Goal: Information Seeking & Learning: Check status

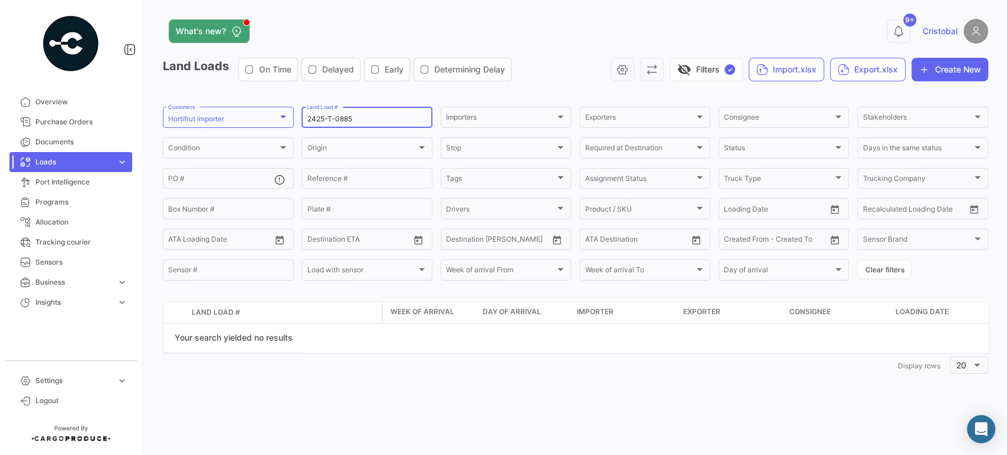
drag, startPoint x: 382, startPoint y: 116, endPoint x: 232, endPoint y: 93, distance: 151.5
click at [232, 93] on app-list-header "Land Loads On Time Delayed Early Determining Delay visibility_off Filters ✓ Imp…" at bounding box center [575, 170] width 825 height 225
click at [87, 157] on span "Loads" at bounding box center [73, 162] width 77 height 11
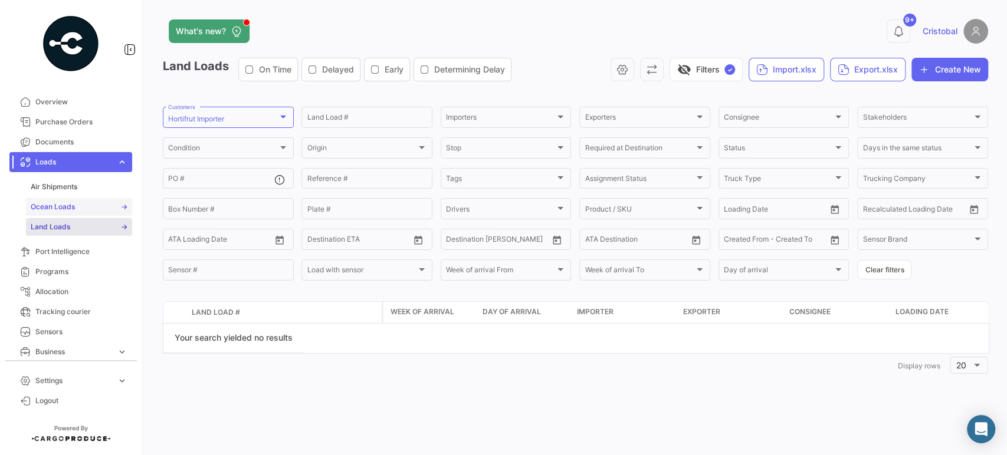
click at [83, 205] on link "Ocean Loads" at bounding box center [79, 207] width 106 height 18
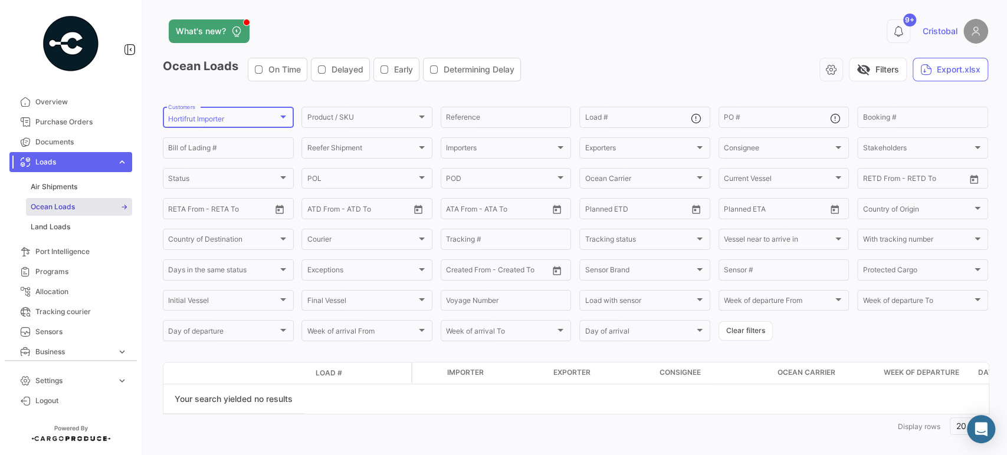
click at [269, 114] on div "Hortifrut Importer Customers" at bounding box center [228, 116] width 120 height 23
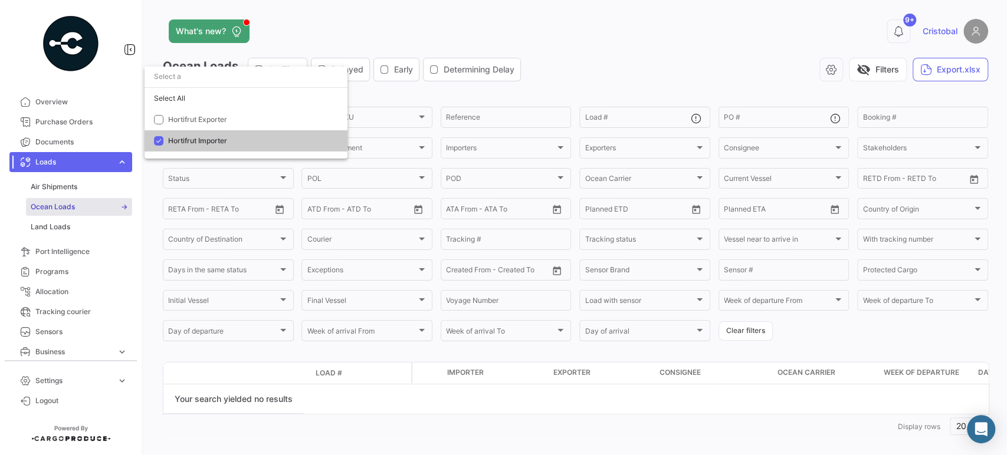
click at [440, 270] on div at bounding box center [503, 227] width 1007 height 455
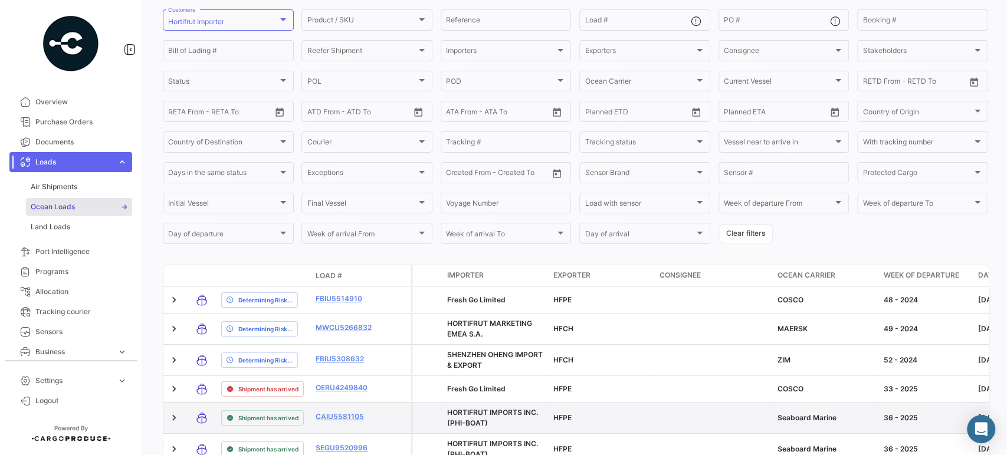
scroll to position [131, 0]
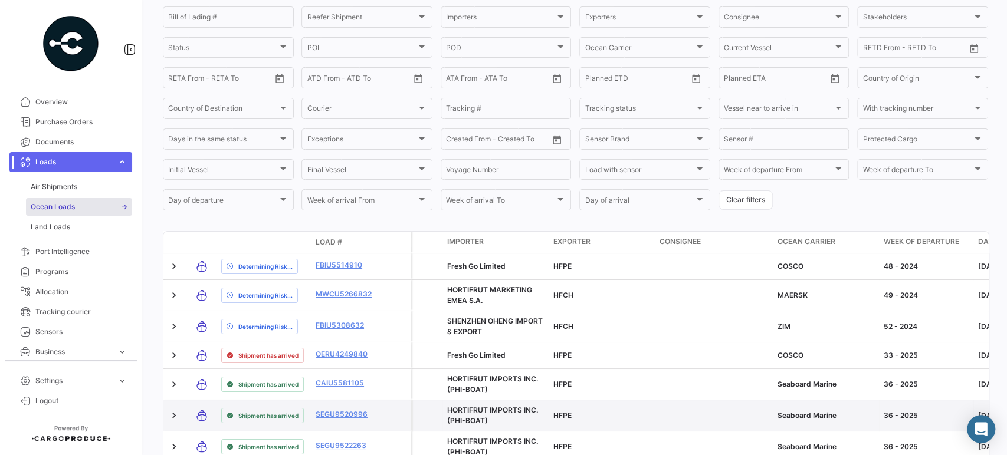
drag, startPoint x: 646, startPoint y: 423, endPoint x: 770, endPoint y: 423, distance: 123.8
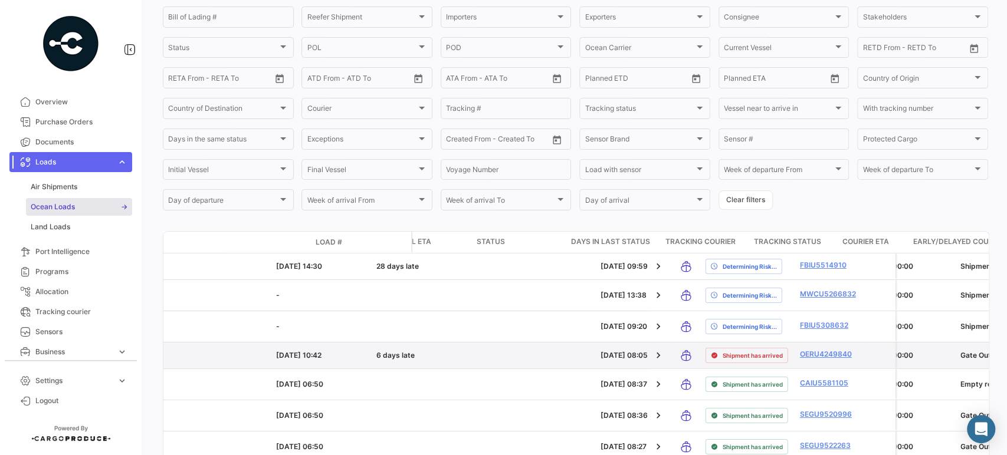
drag, startPoint x: 682, startPoint y: 394, endPoint x: 726, endPoint y: 371, distance: 49.9
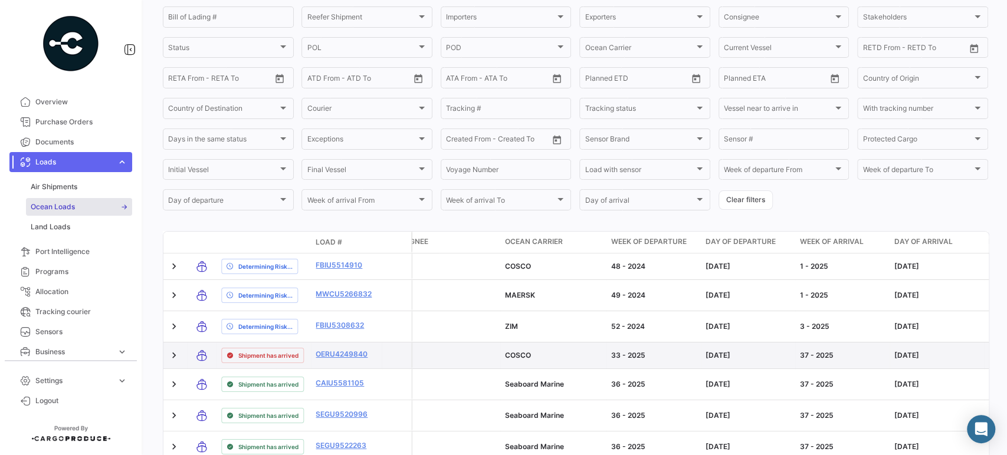
scroll to position [0, 0]
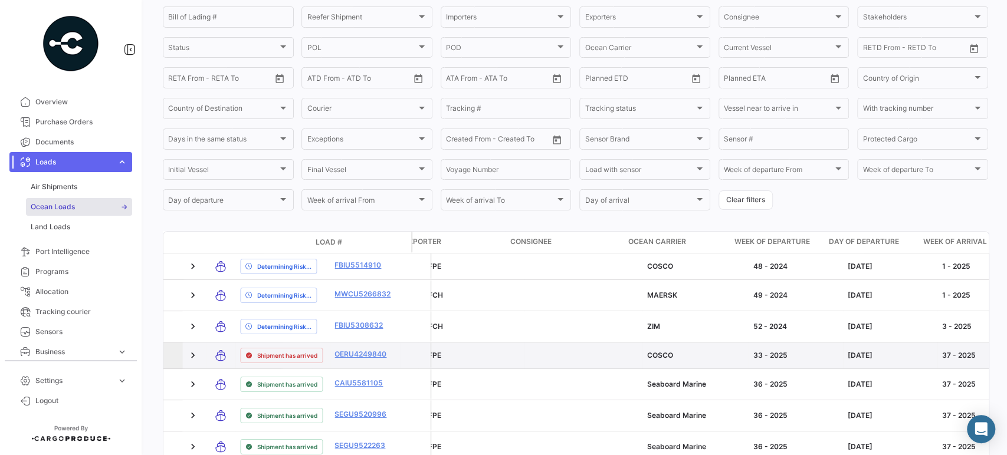
drag, startPoint x: 721, startPoint y: 371, endPoint x: 755, endPoint y: 372, distance: 34.2
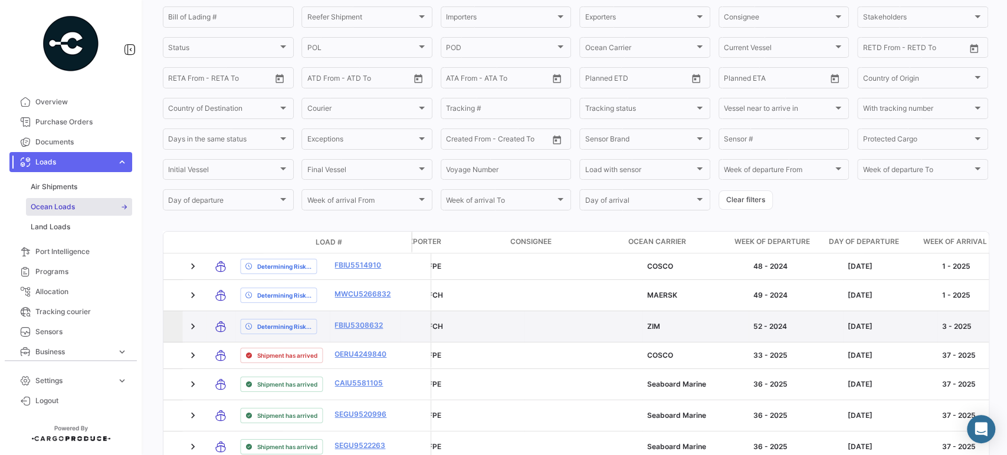
scroll to position [0, 159]
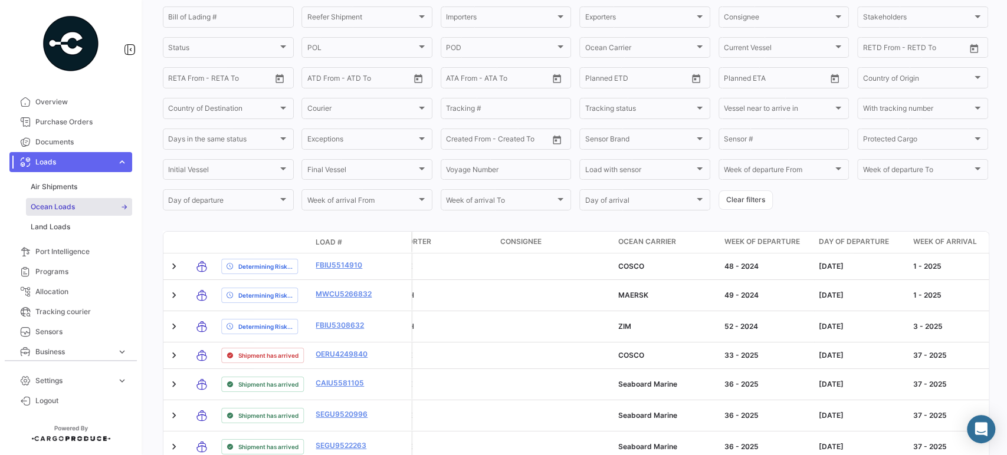
click at [775, 246] on span "Week of departure" at bounding box center [761, 241] width 75 height 11
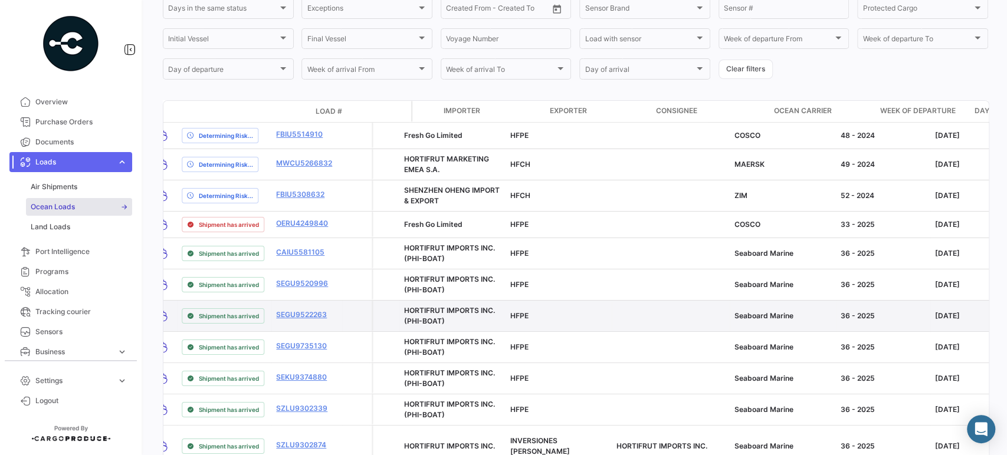
scroll to position [0, 0]
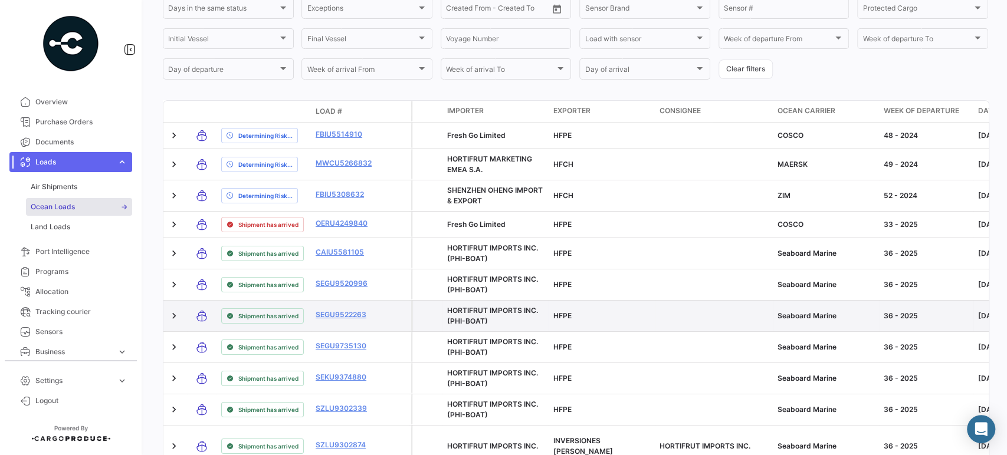
drag, startPoint x: 733, startPoint y: 352, endPoint x: 525, endPoint y: 334, distance: 208.9
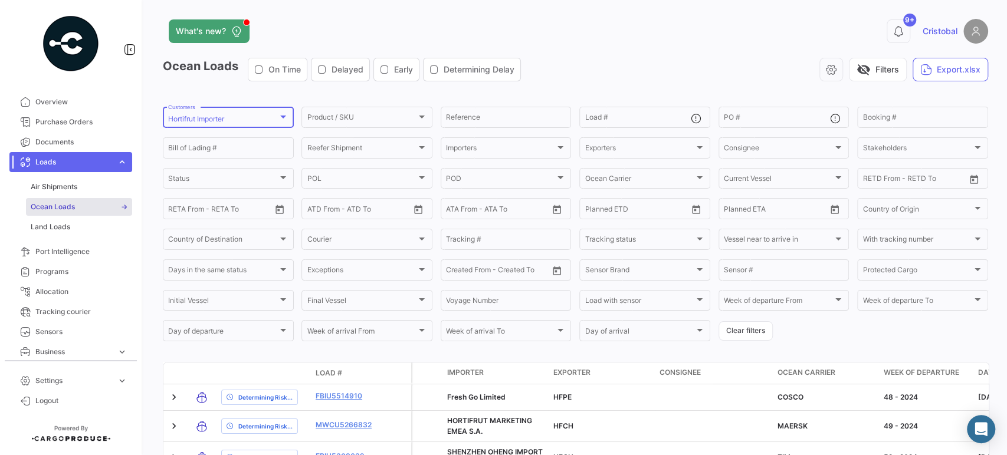
click at [252, 120] on div "Hortifrut Importer" at bounding box center [223, 119] width 110 height 8
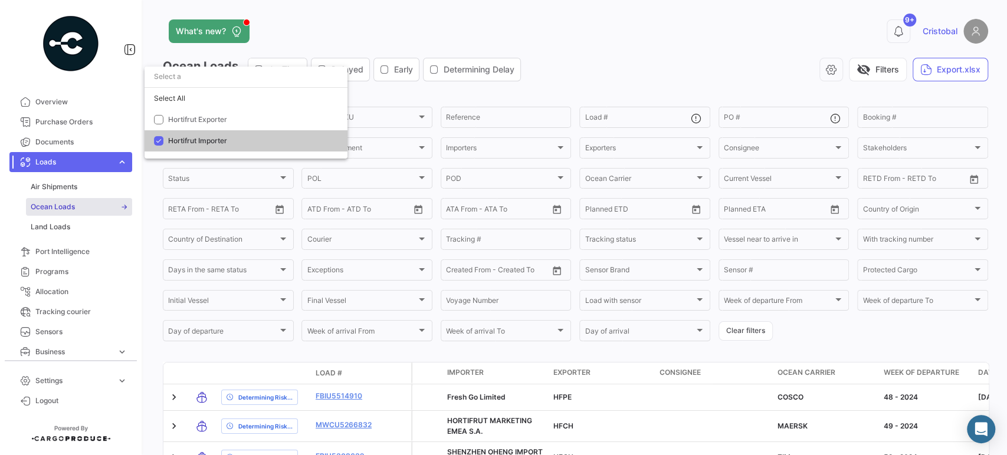
click at [234, 143] on span "Hortifrut Importer" at bounding box center [250, 141] width 165 height 11
click at [271, 143] on span "Hortifrut Importer" at bounding box center [250, 141] width 165 height 11
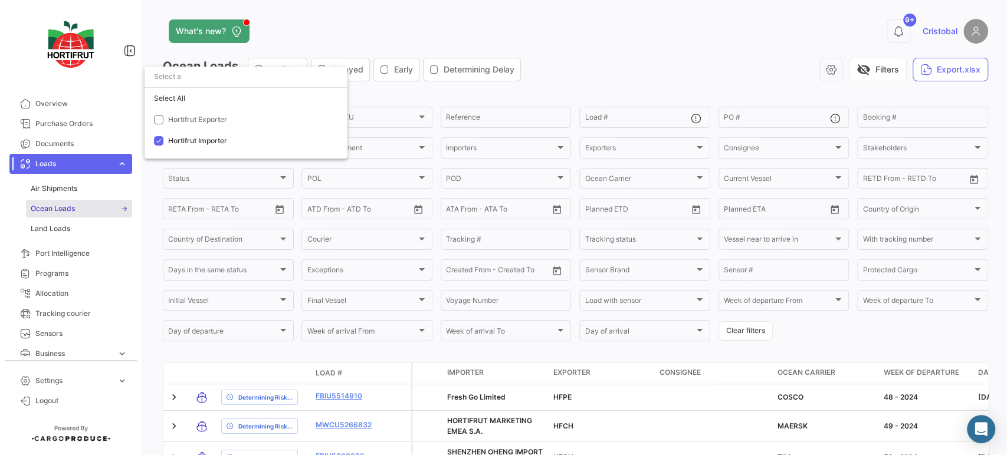
click at [671, 51] on div at bounding box center [503, 227] width 1007 height 455
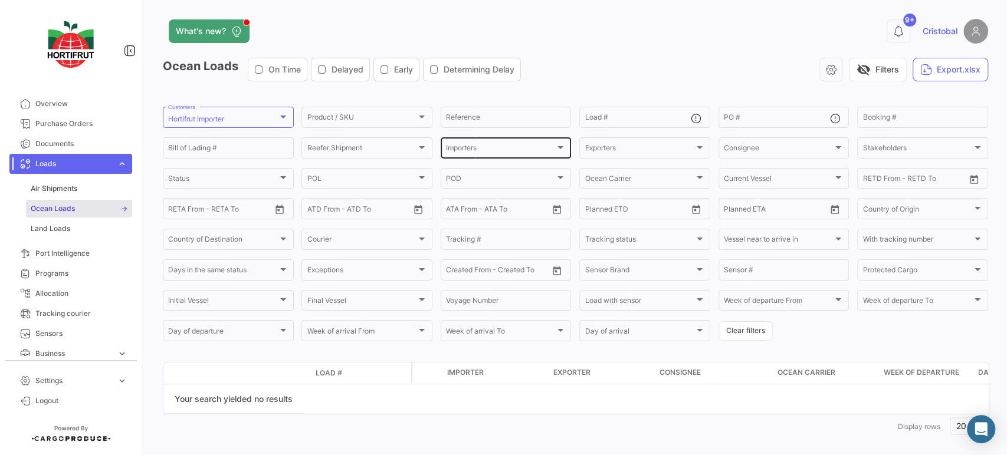
click at [527, 154] on div "Importers" at bounding box center [501, 150] width 110 height 8
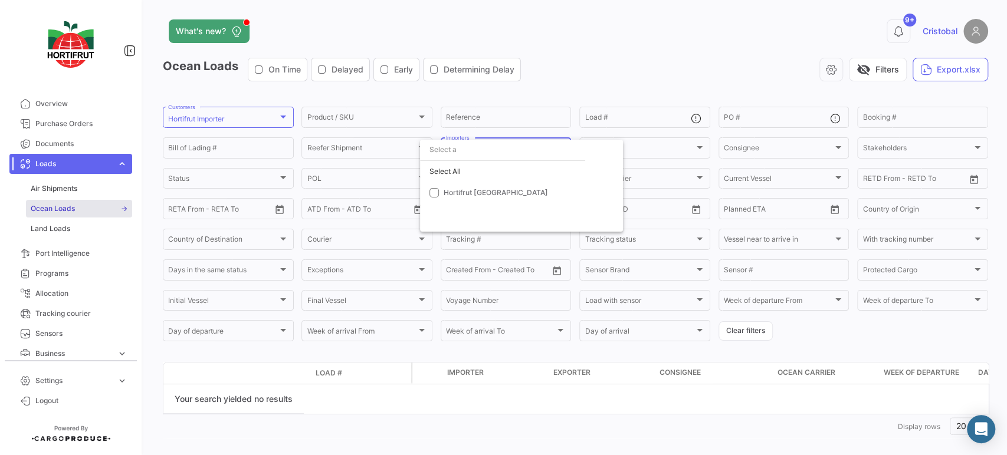
click at [238, 112] on div at bounding box center [503, 227] width 1007 height 455
click at [222, 120] on mat-select-trigger "Hortifrut Importer" at bounding box center [196, 118] width 56 height 9
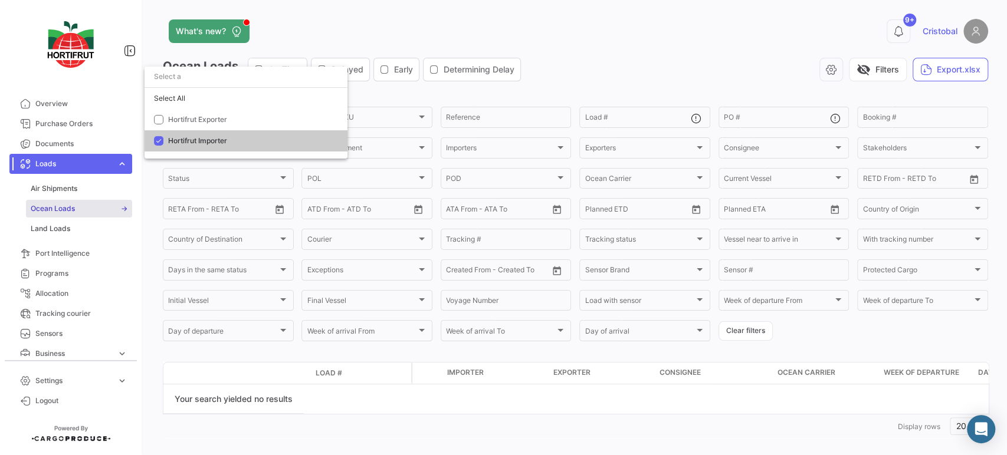
click at [769, 82] on div at bounding box center [503, 227] width 1007 height 455
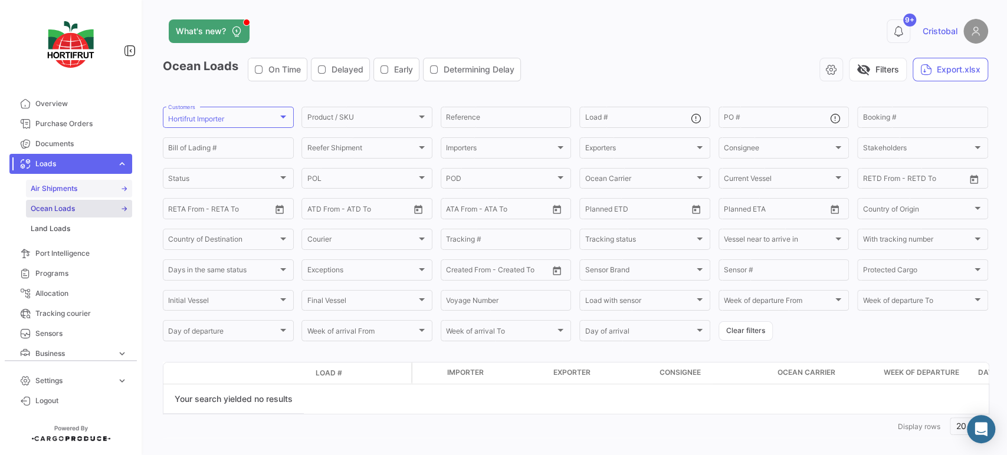
click at [87, 192] on link "Air Shipments" at bounding box center [79, 189] width 106 height 18
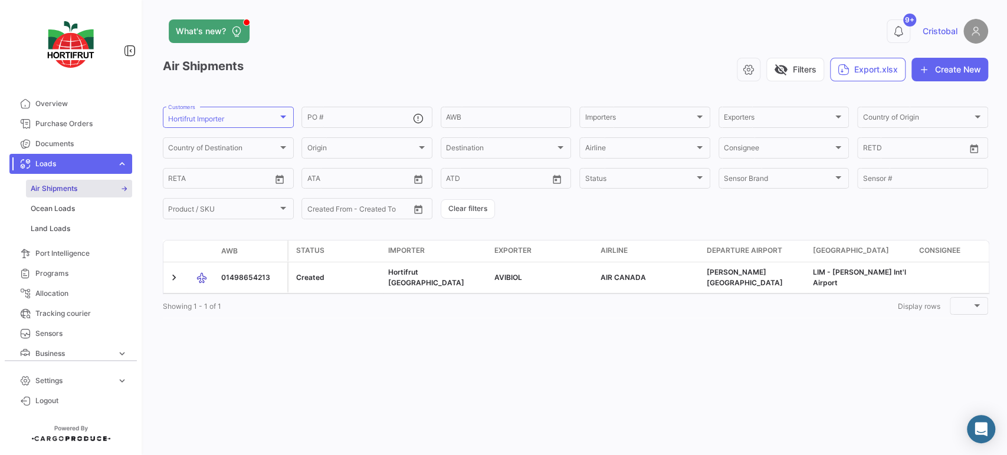
click at [93, 198] on span "Air Shipments" at bounding box center [79, 189] width 106 height 20
click at [90, 209] on link "Ocean Loads" at bounding box center [79, 209] width 106 height 18
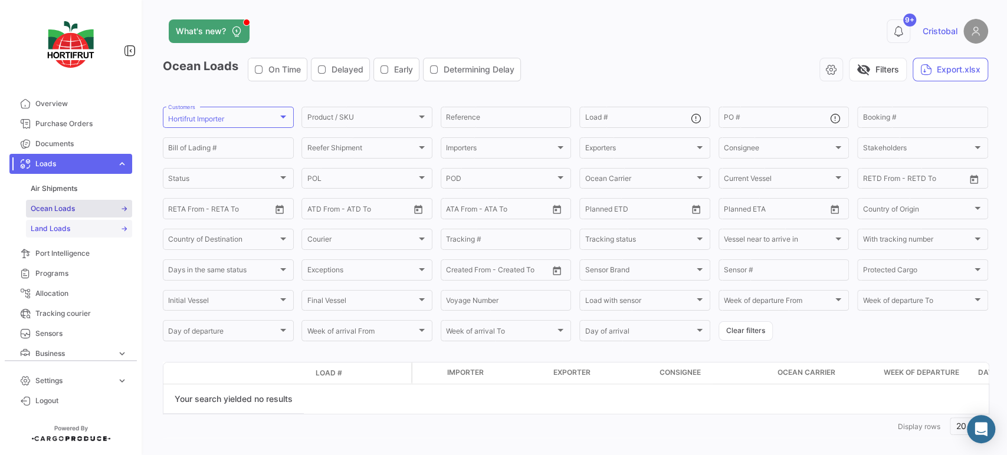
click at [75, 229] on link "Land Loads" at bounding box center [79, 229] width 106 height 18
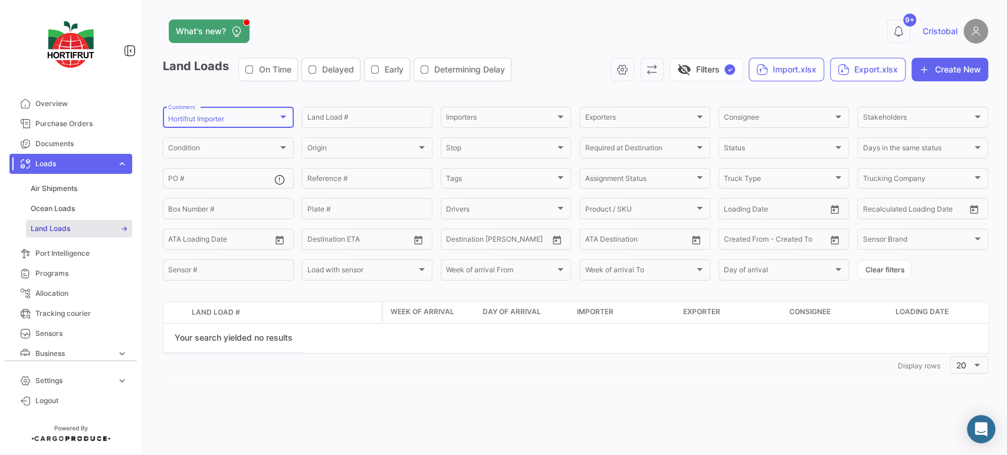
click at [274, 121] on div "Hortifrut Importer" at bounding box center [223, 119] width 110 height 8
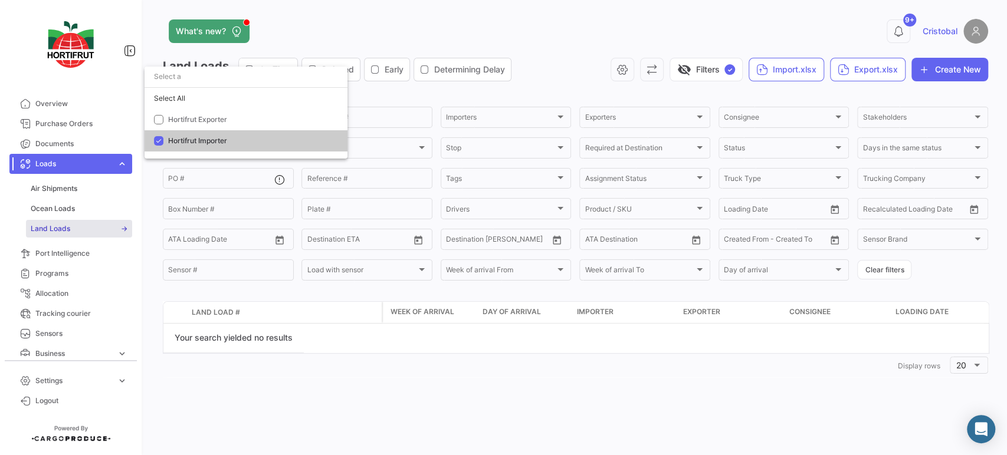
click at [590, 429] on div at bounding box center [503, 227] width 1007 height 455
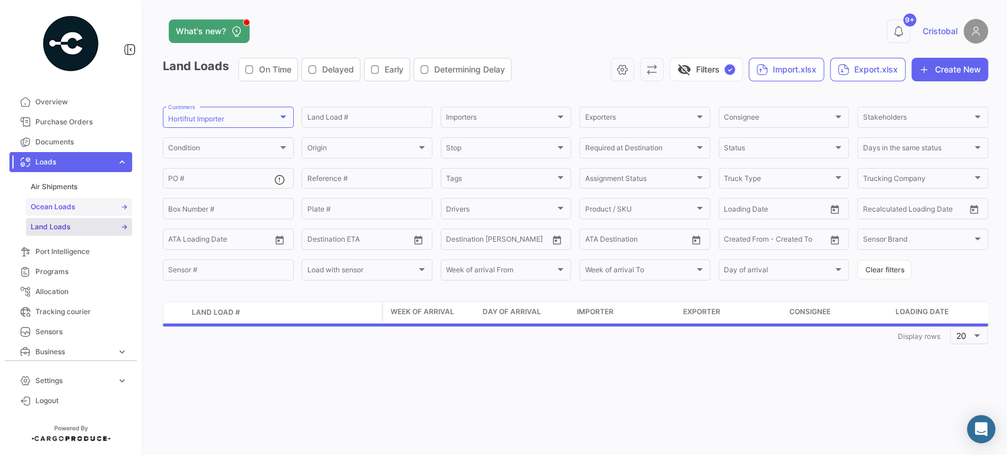
click at [90, 206] on link "Ocean Loads" at bounding box center [79, 207] width 106 height 18
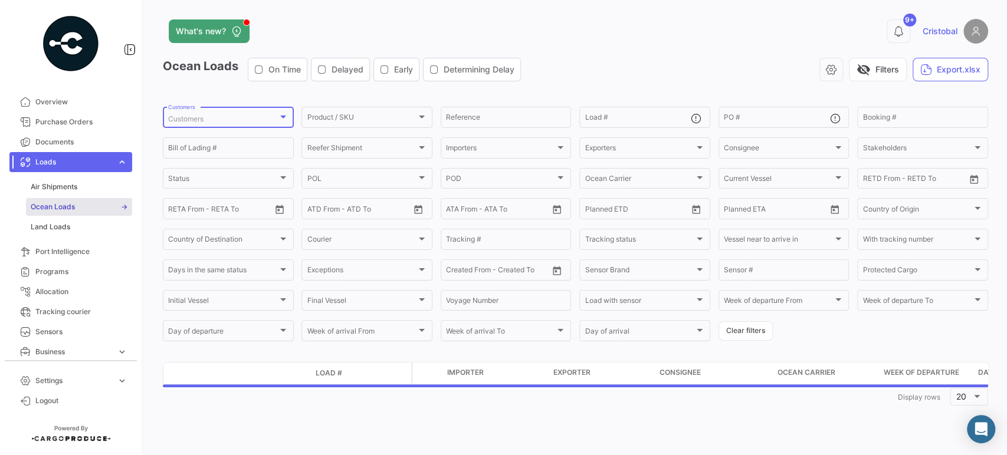
click at [252, 119] on div "Customers" at bounding box center [223, 119] width 110 height 8
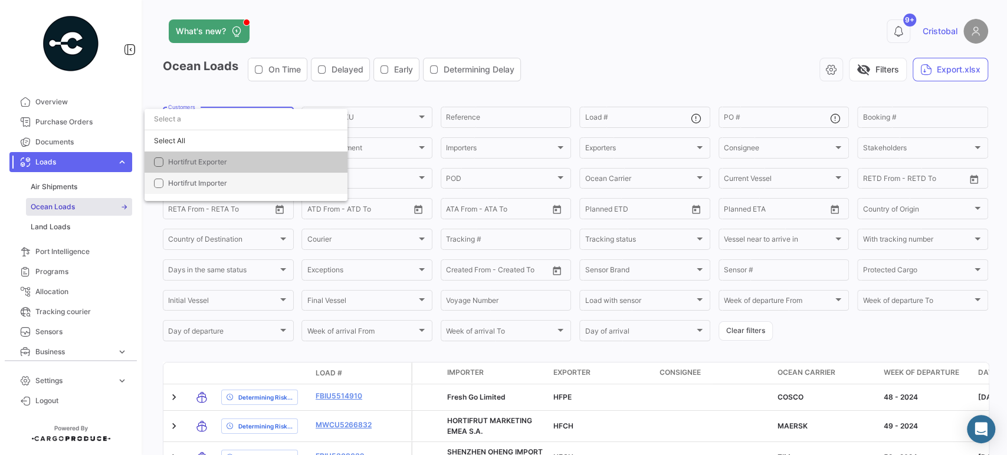
click at [234, 186] on span "Hortifrut Importer" at bounding box center [250, 183] width 165 height 11
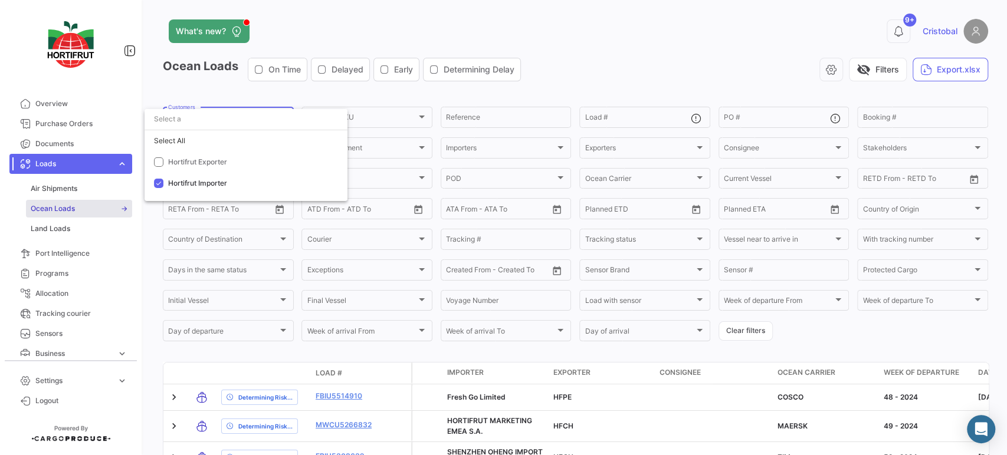
click at [673, 72] on div at bounding box center [503, 227] width 1007 height 455
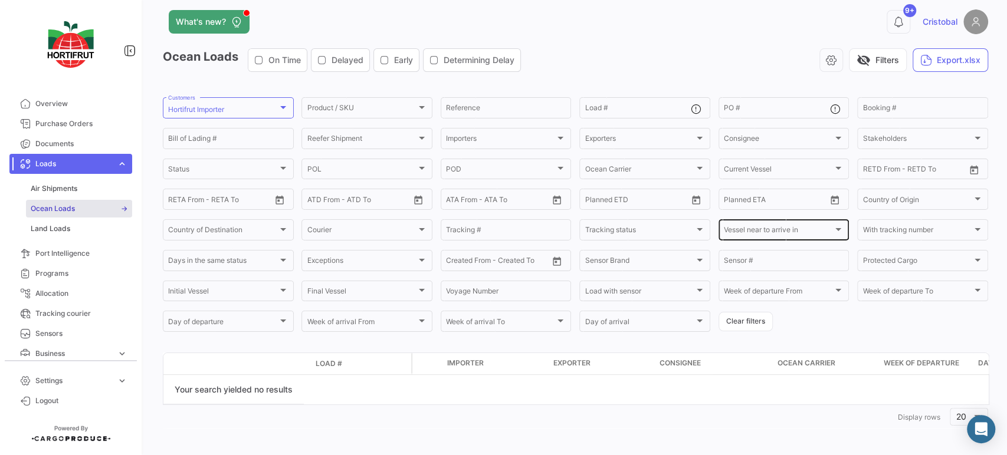
scroll to position [14, 0]
click at [239, 107] on div "Hortifrut Importer" at bounding box center [223, 108] width 110 height 8
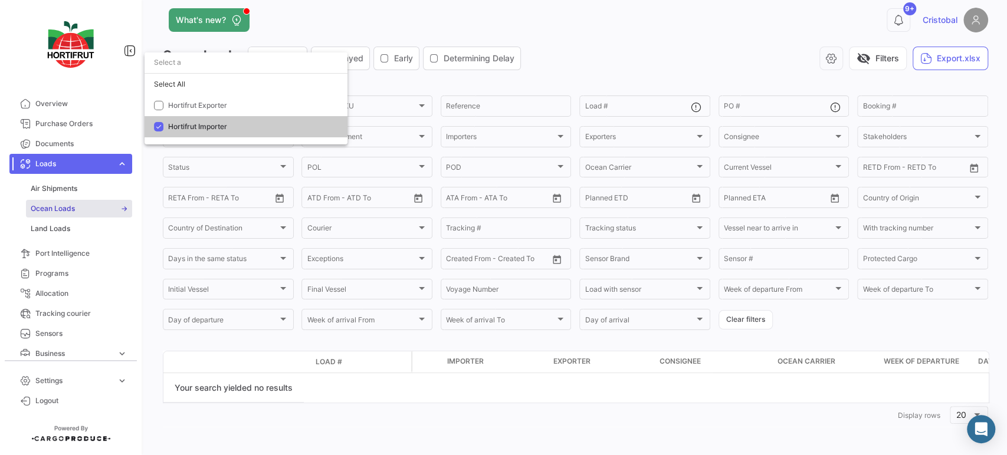
click at [226, 124] on span "Hortifrut Importer" at bounding box center [197, 126] width 59 height 9
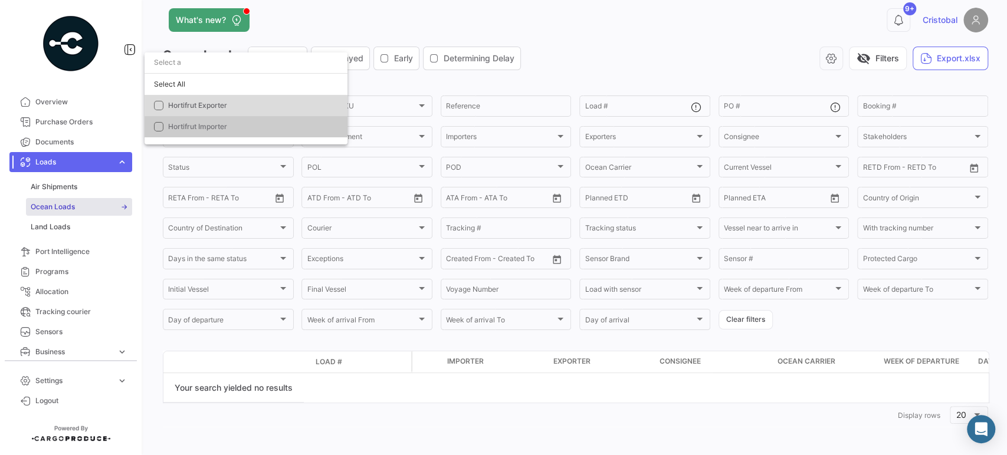
click at [228, 109] on span "Hortifrut Exporter" at bounding box center [250, 105] width 165 height 11
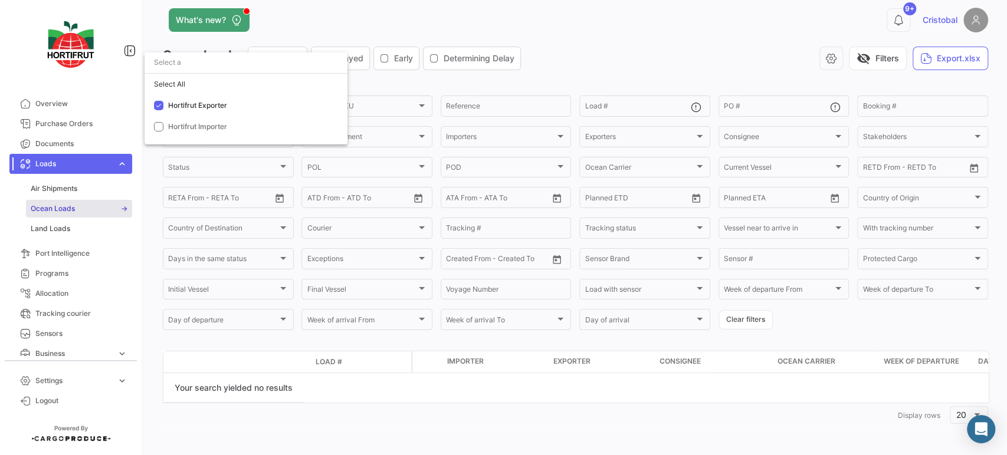
click at [561, 425] on div at bounding box center [503, 227] width 1007 height 455
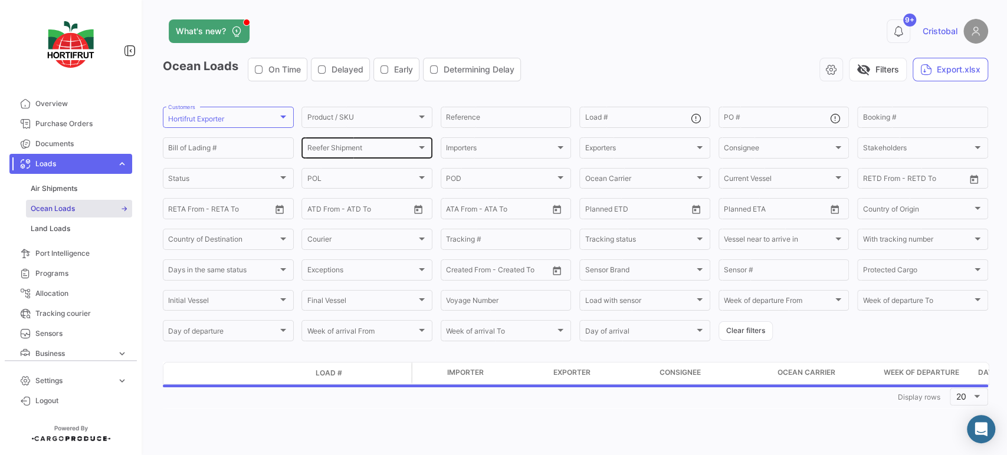
scroll to position [0, 0]
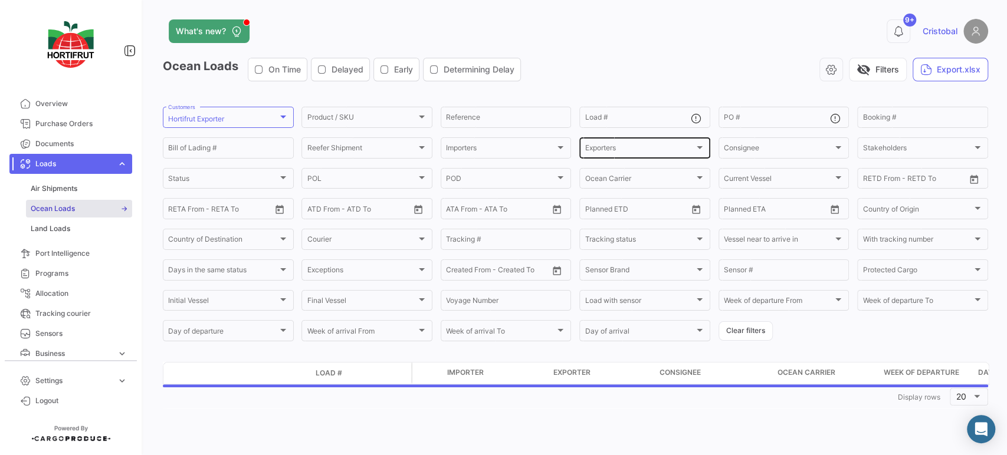
click at [648, 150] on div "Exporters" at bounding box center [639, 150] width 110 height 8
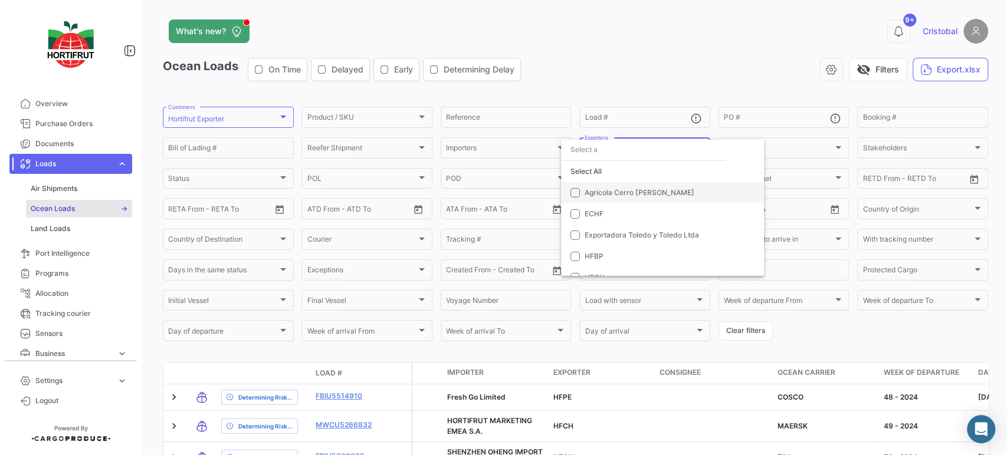
click at [652, 192] on span "Agricola Cerro [PERSON_NAME]" at bounding box center [639, 192] width 110 height 9
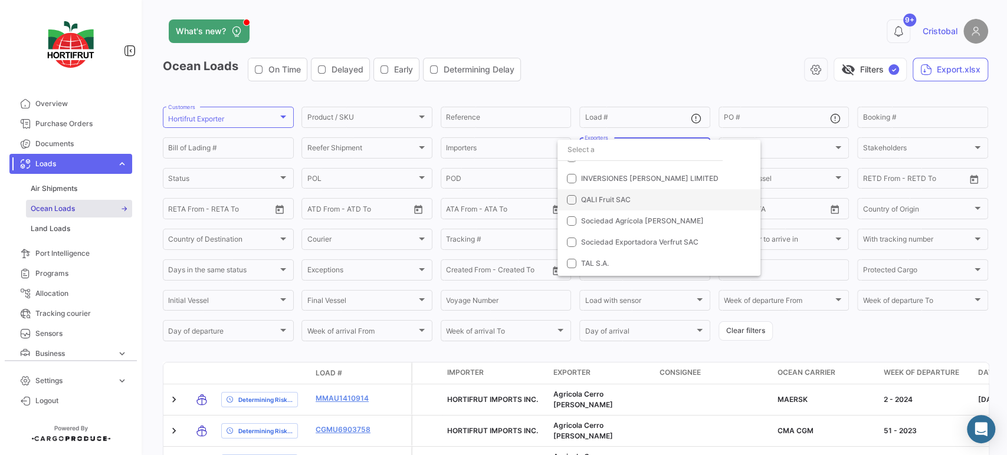
scroll to position [118, 0]
click at [828, 353] on div at bounding box center [503, 227] width 1007 height 455
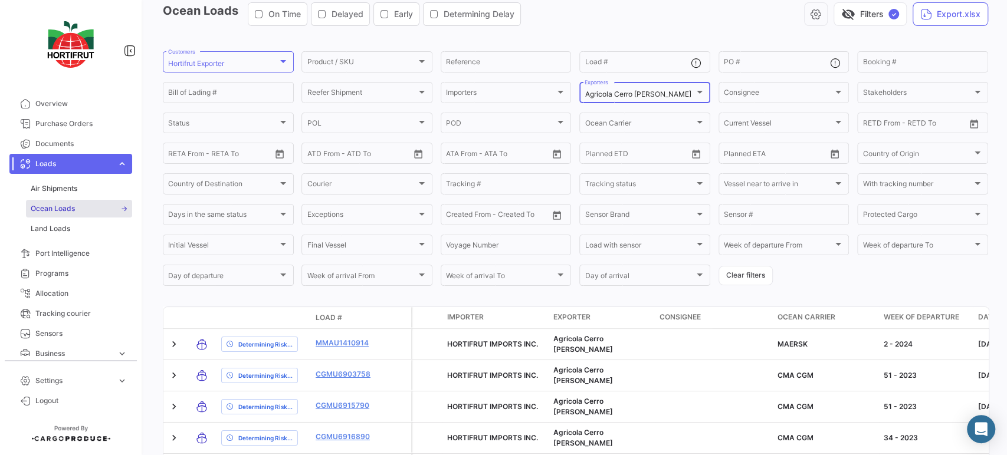
scroll to position [0, 0]
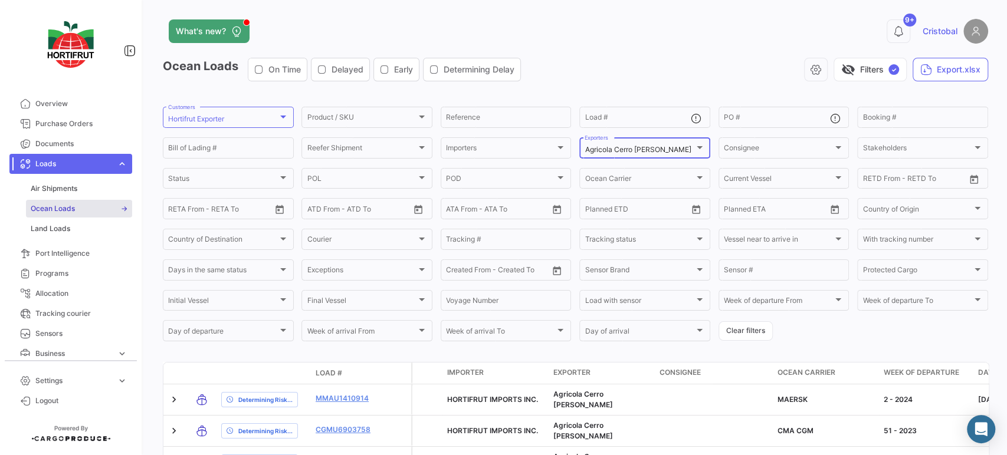
click at [660, 155] on div "Agricola Cerro [PERSON_NAME] Exporters" at bounding box center [644, 147] width 120 height 23
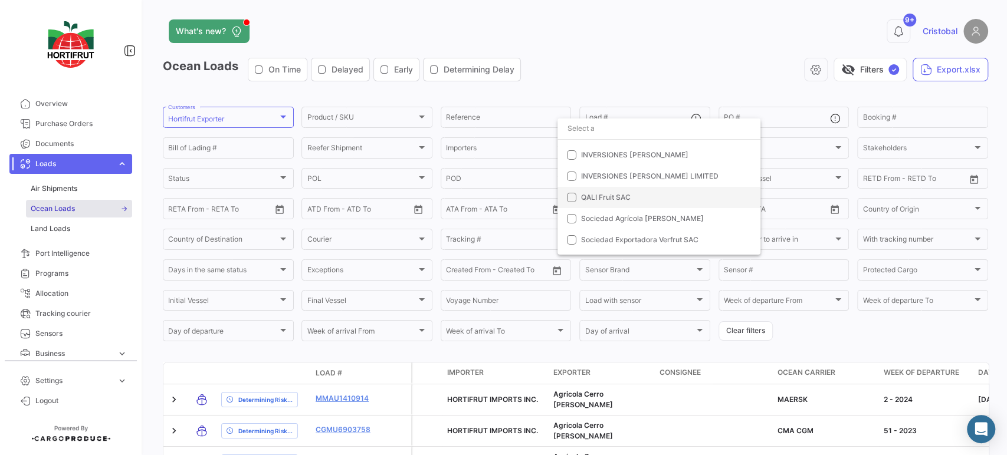
scroll to position [184, 0]
click at [663, 203] on span "Sociedad Agrícola [PERSON_NAME]" at bounding box center [642, 199] width 123 height 9
click at [853, 323] on div at bounding box center [503, 227] width 1007 height 455
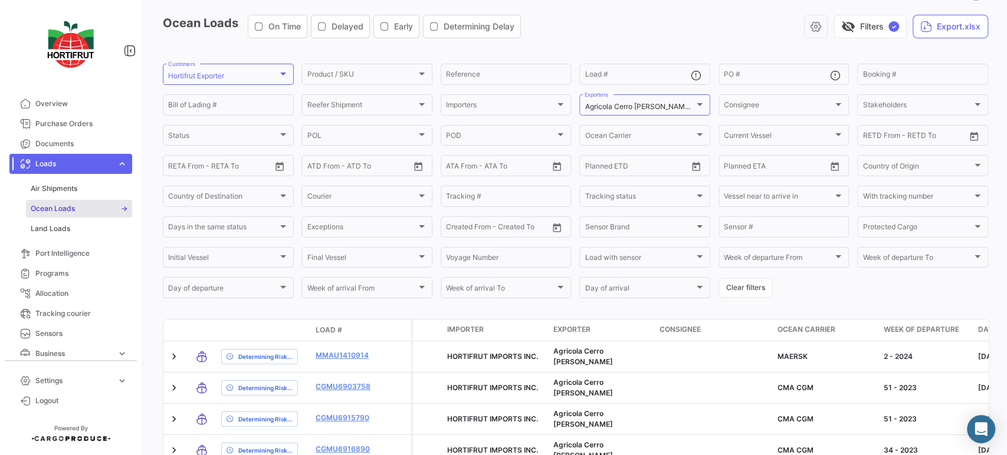
scroll to position [65, 0]
